Goal: Task Accomplishment & Management: Use online tool/utility

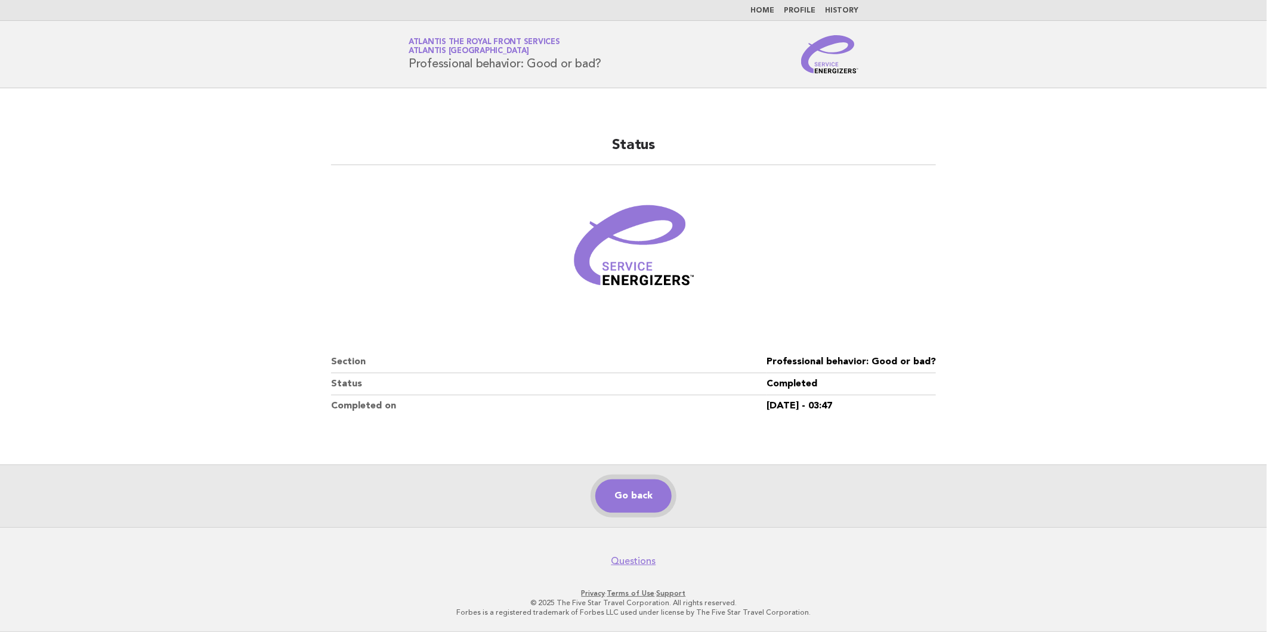
click at [621, 507] on link "Go back" at bounding box center [633, 495] width 76 height 33
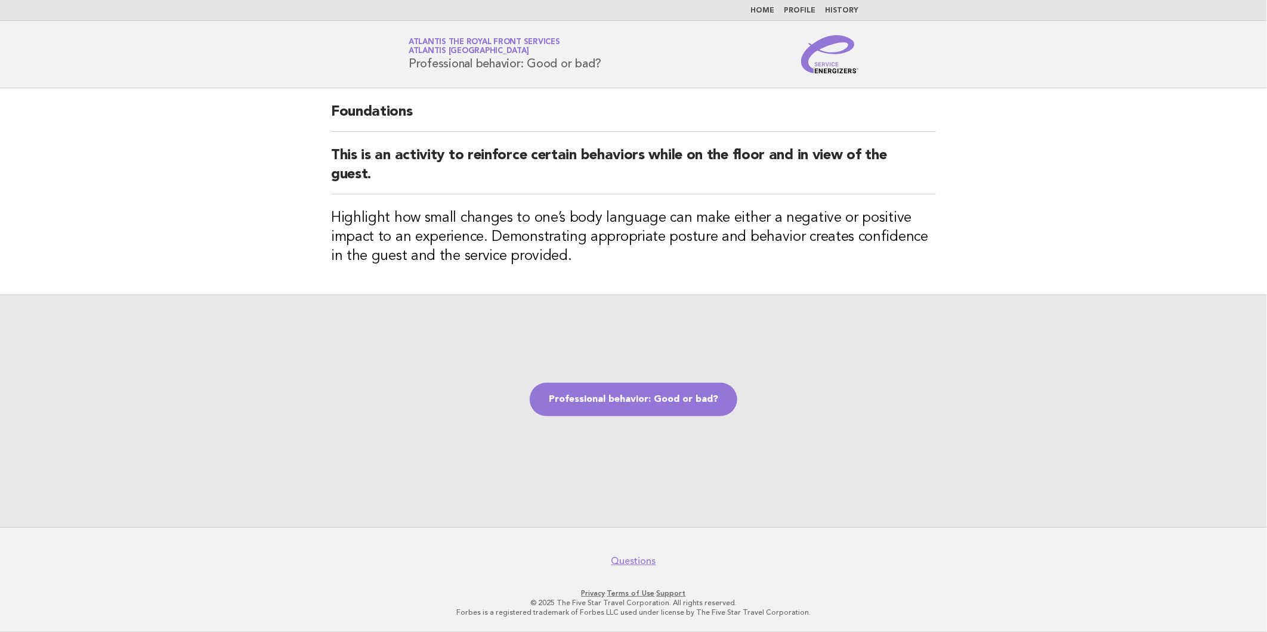
click at [688, 470] on div "Professional behavior: Good or bad?" at bounding box center [633, 411] width 1267 height 233
click at [673, 406] on link "Professional behavior: Good or bad?" at bounding box center [634, 399] width 208 height 33
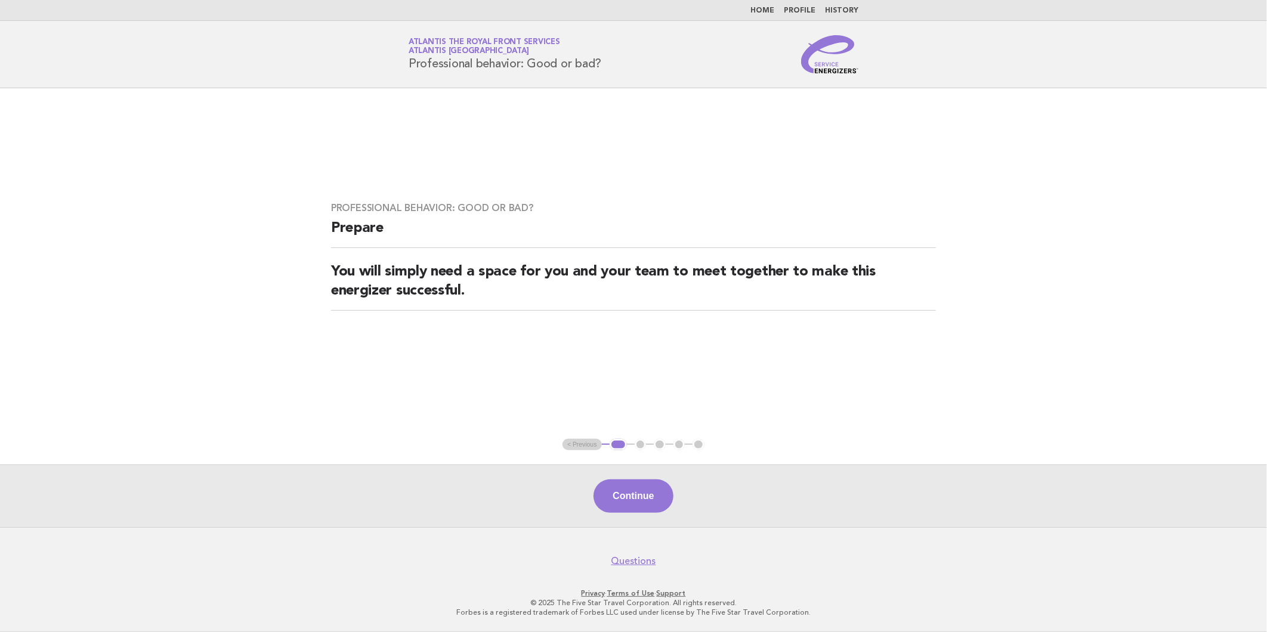
click at [641, 490] on button "Continue" at bounding box center [632, 495] width 79 height 33
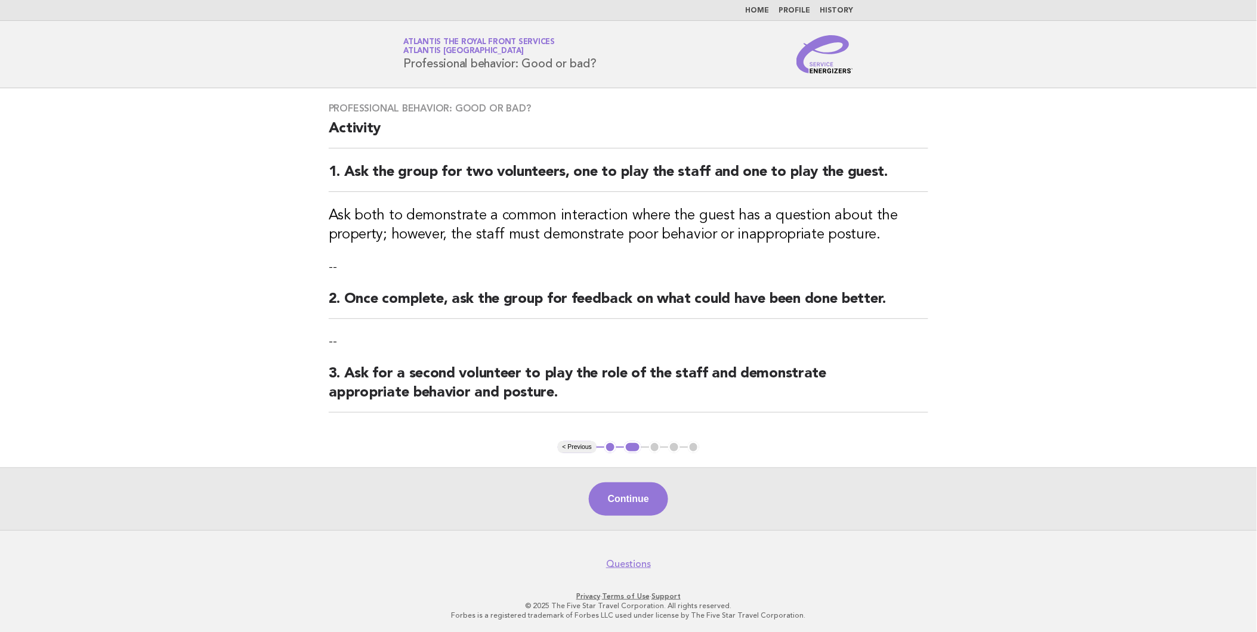
click at [632, 498] on button "Continue" at bounding box center [628, 498] width 79 height 33
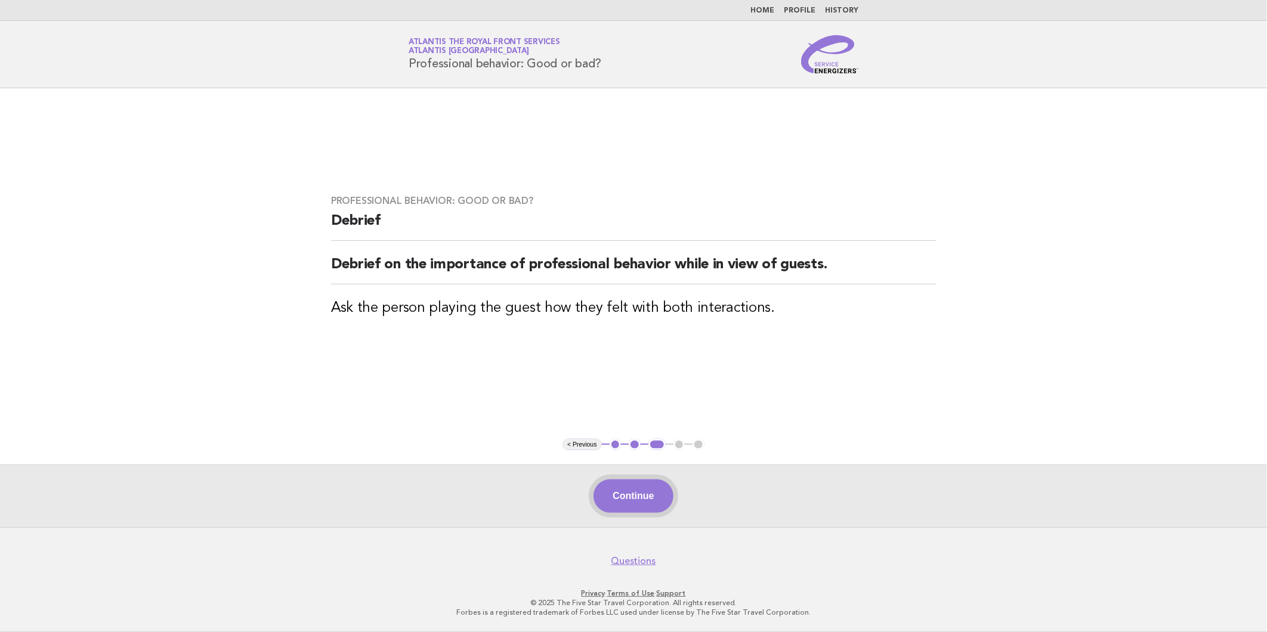
click at [665, 499] on button "Continue" at bounding box center [632, 495] width 79 height 33
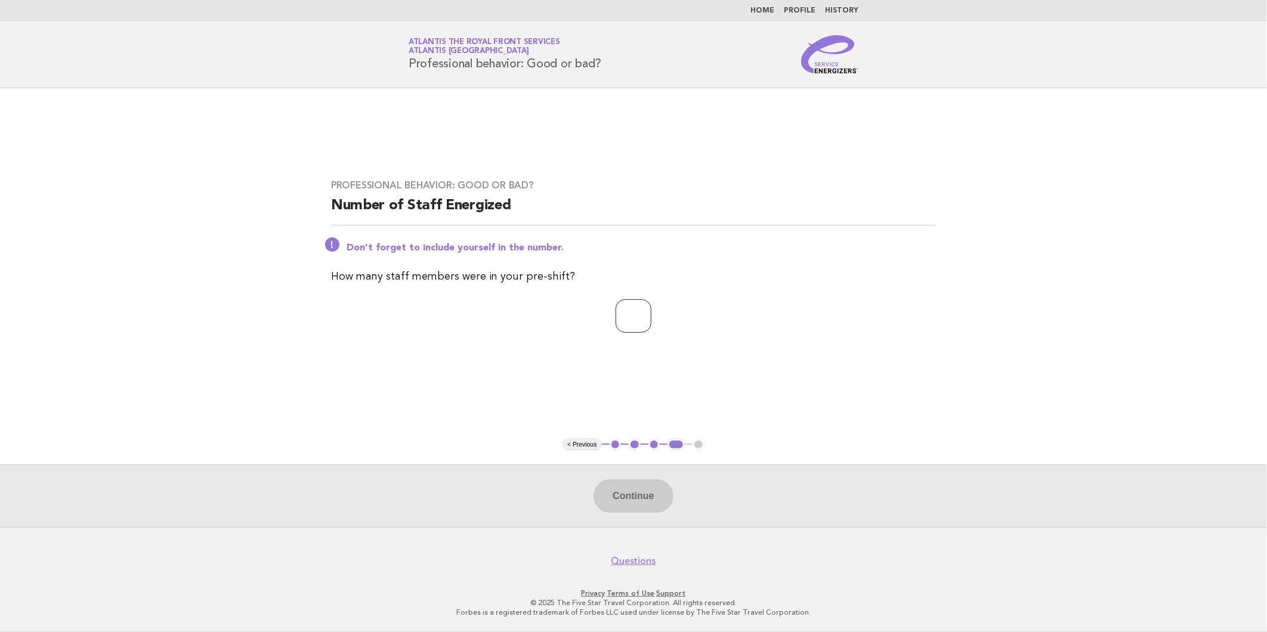
click at [618, 315] on input "number" at bounding box center [633, 315] width 36 height 33
type input "*"
click at [642, 495] on button "Continue" at bounding box center [632, 495] width 79 height 33
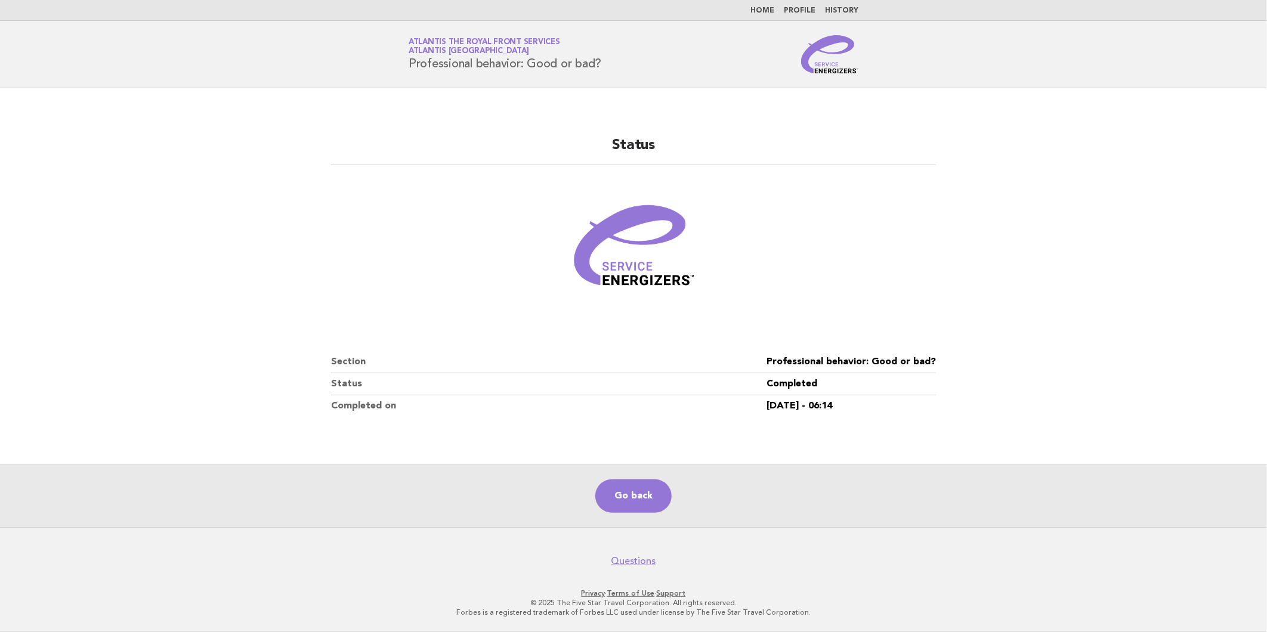
click at [772, 7] on link "Home" at bounding box center [762, 10] width 24 height 7
